Goal: Information Seeking & Learning: Learn about a topic

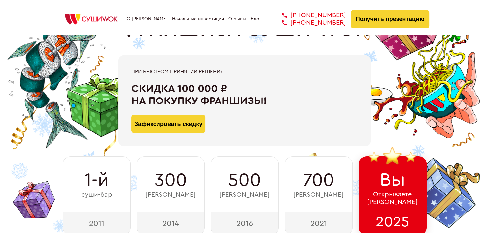
scroll to position [132, 0]
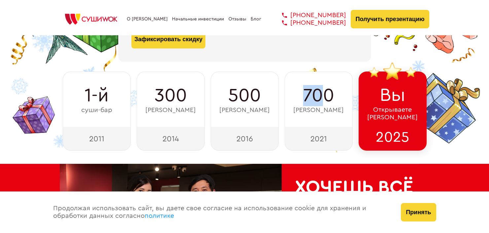
drag, startPoint x: 326, startPoint y: 95, endPoint x: 299, endPoint y: 97, distance: 27.9
click at [299, 97] on div "700 суши-баров" at bounding box center [319, 99] width 68 height 55
click at [303, 95] on span "700" at bounding box center [318, 95] width 31 height 21
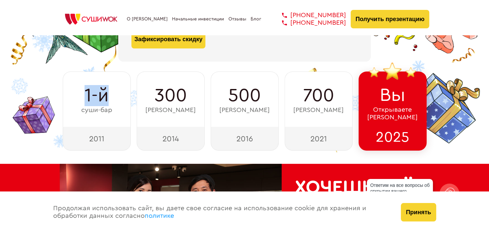
drag, startPoint x: 86, startPoint y: 97, endPoint x: 110, endPoint y: 94, distance: 23.6
click at [110, 94] on div "1-й суши-бар" at bounding box center [97, 99] width 68 height 55
drag, startPoint x: 153, startPoint y: 93, endPoint x: 210, endPoint y: 92, distance: 57.5
click at [208, 93] on div "1-й суши-бар 2011 300 суши-баров 2014 500 суши-баров 2016 700 суши-баров 2021 В…" at bounding box center [245, 111] width 370 height 79
click at [255, 93] on span "500" at bounding box center [244, 95] width 33 height 21
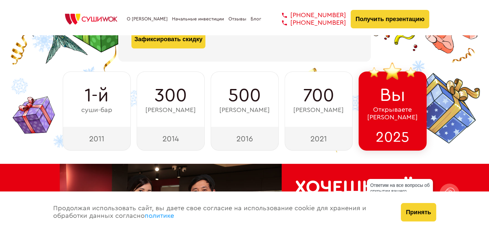
click at [240, 95] on span "500" at bounding box center [244, 95] width 33 height 21
drag, startPoint x: 303, startPoint y: 98, endPoint x: 332, endPoint y: 98, distance: 28.1
click at [332, 98] on span "700" at bounding box center [318, 95] width 31 height 21
click at [333, 98] on span "700" at bounding box center [318, 95] width 31 height 21
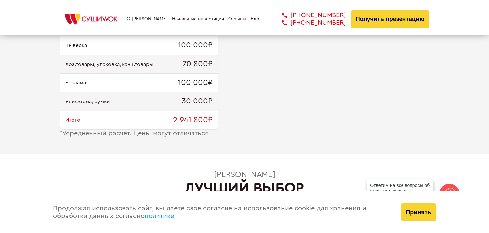
scroll to position [793, 0]
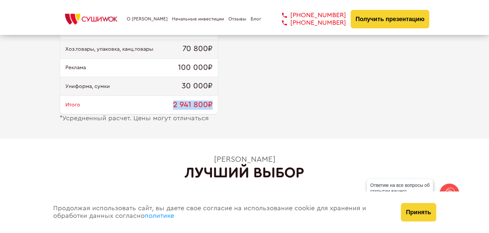
drag, startPoint x: 168, startPoint y: 106, endPoint x: 212, endPoint y: 100, distance: 43.7
click at [212, 100] on div "Итого 2 941 800₽" at bounding box center [139, 105] width 158 height 19
click at [212, 104] on div "Итого 2 941 800₽" at bounding box center [139, 105] width 158 height 19
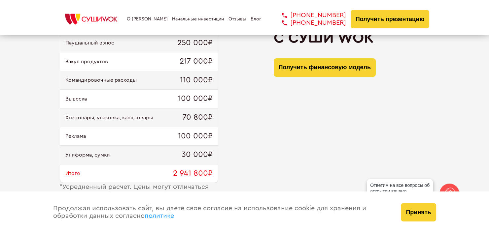
scroll to position [727, 0]
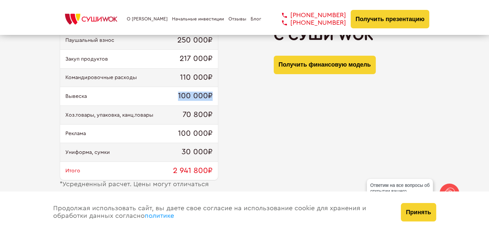
drag, startPoint x: 171, startPoint y: 96, endPoint x: 245, endPoint y: 98, distance: 74.3
click at [245, 98] on div "Ремонт и мебель 1 600 000₽ Оборудование 464 000₽ Паушальный взнос 250 000₽ Заку…" at bounding box center [245, 90] width 370 height 195
drag, startPoint x: 163, startPoint y: 115, endPoint x: 222, endPoint y: 113, distance: 58.5
click at [222, 113] on div "Ремонт и мебель 1 600 000₽ Оборудование 464 000₽ Паушальный взнос 250 000₽ Заку…" at bounding box center [245, 90] width 370 height 195
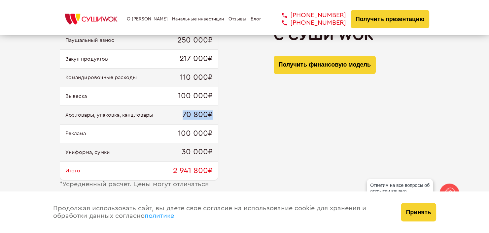
click at [222, 113] on div "Ремонт и мебель 1 600 000₽ Оборудование 464 000₽ Паушальный взнос 250 000₽ Заку…" at bounding box center [245, 90] width 370 height 195
drag, startPoint x: 150, startPoint y: 133, endPoint x: 220, endPoint y: 130, distance: 69.7
click at [220, 130] on div "Ремонт и мебель 1 600 000₽ Оборудование 464 000₽ Паушальный взнос 250 000₽ Заку…" at bounding box center [245, 90] width 370 height 195
click at [221, 130] on div "Ремонт и мебель 1 600 000₽ Оборудование 464 000₽ Паушальный взнос 250 000₽ Заку…" at bounding box center [245, 90] width 370 height 195
drag, startPoint x: 131, startPoint y: 153, endPoint x: 216, endPoint y: 149, distance: 85.0
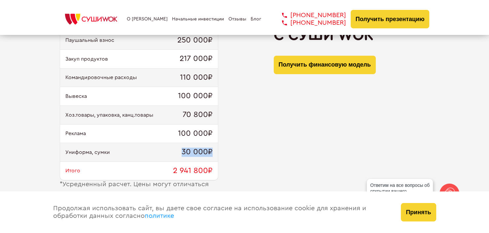
click at [216, 149] on div "Униформа, сумки 30 000₽" at bounding box center [139, 152] width 158 height 19
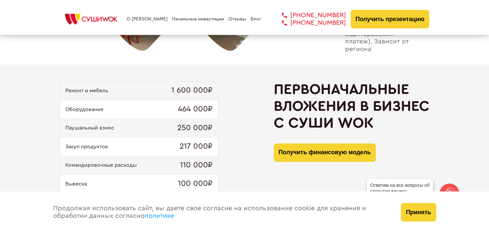
scroll to position [627, 0]
